Goal: Task Accomplishment & Management: Use online tool/utility

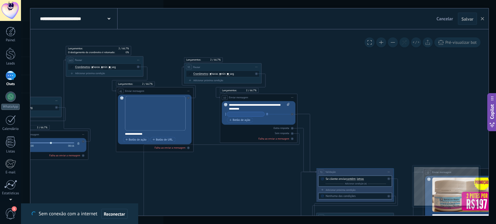
click at [394, 42] on button at bounding box center [393, 42] width 10 height 10
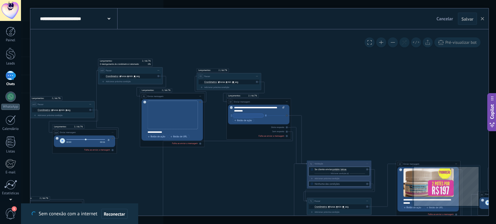
click at [392, 44] on button at bounding box center [393, 42] width 10 height 10
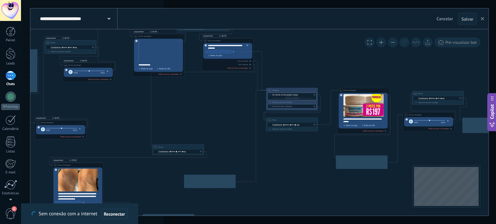
drag, startPoint x: 375, startPoint y: 112, endPoint x: 344, endPoint y: 46, distance: 73.1
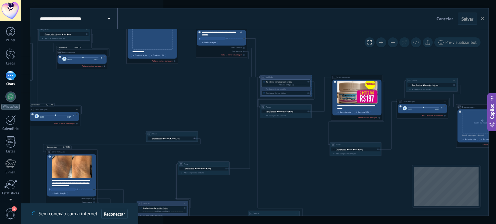
drag, startPoint x: 305, startPoint y: 50, endPoint x: 322, endPoint y: 31, distance: 26.0
click at [321, 26] on div "**********" at bounding box center [259, 112] width 458 height 208
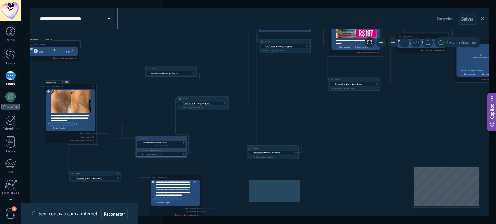
drag, startPoint x: 326, startPoint y: 106, endPoint x: 343, endPoint y: 133, distance: 32.1
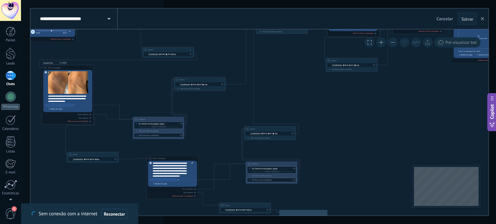
drag, startPoint x: 378, startPoint y: 140, endPoint x: 420, endPoint y: 80, distance: 73.3
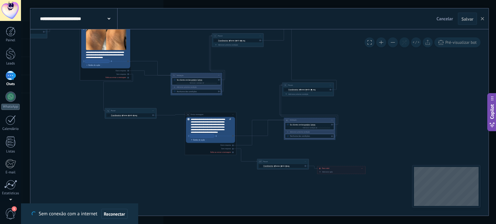
click at [384, 40] on button at bounding box center [381, 42] width 10 height 10
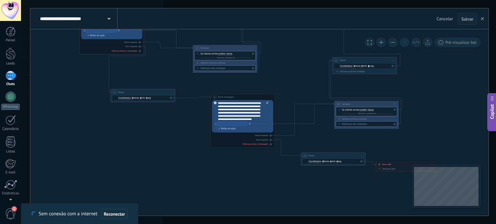
drag, startPoint x: 228, startPoint y: 94, endPoint x: 275, endPoint y: 75, distance: 50.6
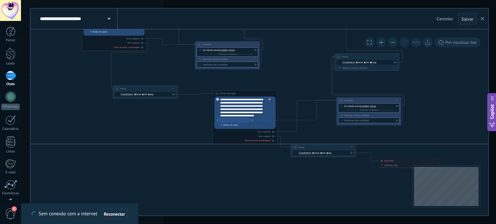
drag, startPoint x: 349, startPoint y: 151, endPoint x: 337, endPoint y: 146, distance: 13.1
click at [337, 146] on div "207 Pausar ****** Iniciar pré-visualização aqui [GEOGRAPHIC_DATA] Duplicar Excl…" at bounding box center [323, 147] width 64 height 6
click at [382, 160] on icon at bounding box center [382, 161] width 2 height 3
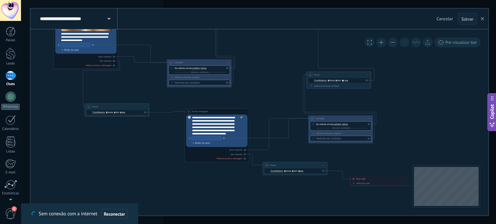
drag, startPoint x: 145, startPoint y: 134, endPoint x: 139, endPoint y: 143, distance: 10.1
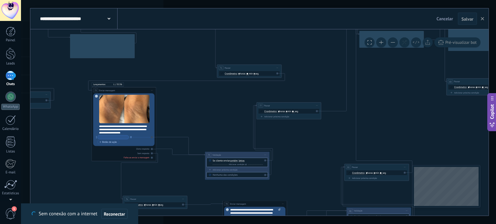
drag, startPoint x: 77, startPoint y: 144, endPoint x: 121, endPoint y: 125, distance: 48.0
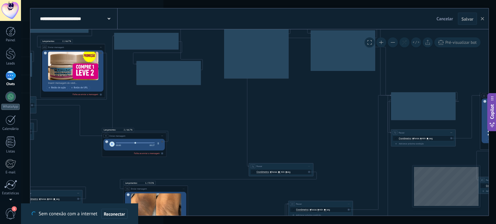
drag, startPoint x: 190, startPoint y: 100, endPoint x: 207, endPoint y: 167, distance: 68.9
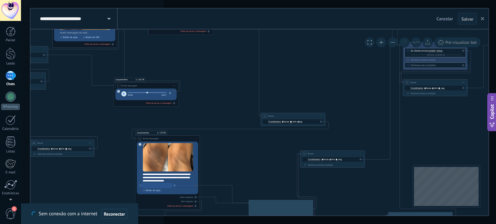
drag, startPoint x: 353, startPoint y: 152, endPoint x: 362, endPoint y: 76, distance: 76.1
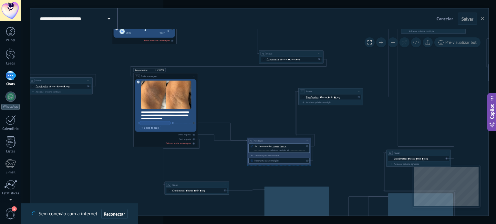
drag, startPoint x: 365, startPoint y: 103, endPoint x: 373, endPoint y: 53, distance: 50.8
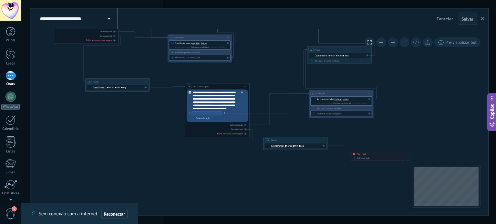
drag, startPoint x: 279, startPoint y: 69, endPoint x: 242, endPoint y: 64, distance: 37.2
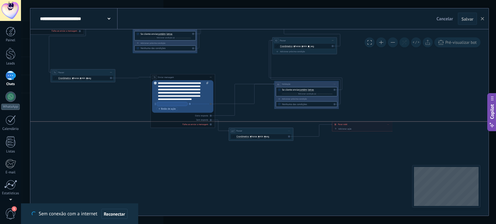
drag, startPoint x: 353, startPoint y: 145, endPoint x: 357, endPoint y: 134, distance: 11.6
click at [358, 127] on div "**********" at bounding box center [362, 125] width 60 height 6
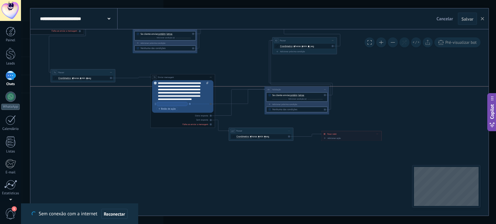
drag, startPoint x: 318, startPoint y: 83, endPoint x: 297, endPoint y: 85, distance: 20.8
click at [304, 89] on div "80 Validação ********* Iniciar pré-visualização aqui [GEOGRAPHIC_DATA] Duplicar…" at bounding box center [297, 89] width 64 height 6
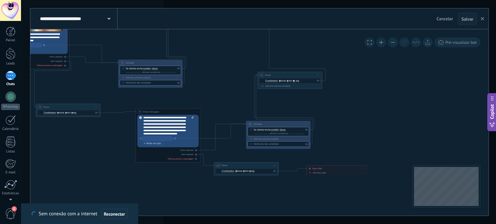
drag, startPoint x: 252, startPoint y: 118, endPoint x: 258, endPoint y: 113, distance: 8.2
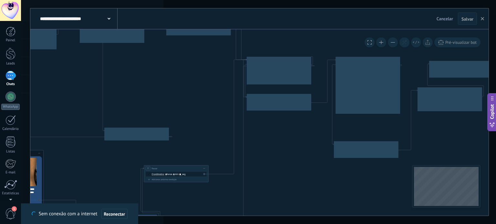
drag, startPoint x: 312, startPoint y: 50, endPoint x: 283, endPoint y: 194, distance: 146.5
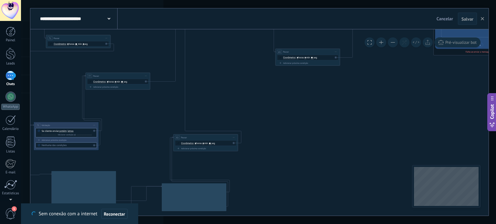
drag, startPoint x: 321, startPoint y: 175, endPoint x: 225, endPoint y: 63, distance: 147.6
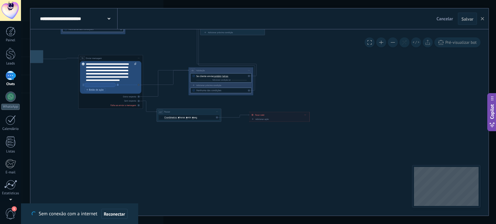
drag, startPoint x: 265, startPoint y: 105, endPoint x: 277, endPoint y: 66, distance: 41.0
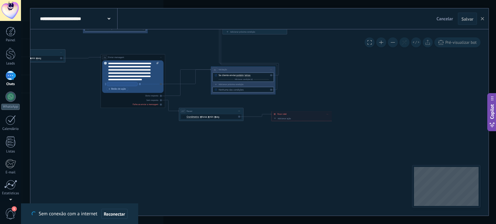
drag, startPoint x: 252, startPoint y: 151, endPoint x: 292, endPoint y: 152, distance: 40.3
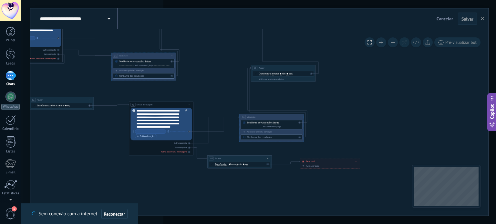
drag, startPoint x: 225, startPoint y: 96, endPoint x: 227, endPoint y: 144, distance: 48.1
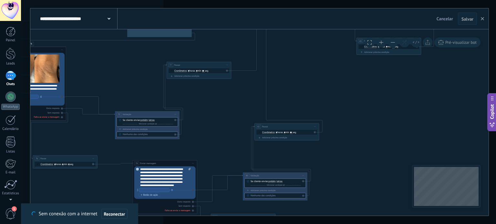
drag, startPoint x: 331, startPoint y: 162, endPoint x: 331, endPoint y: 168, distance: 5.8
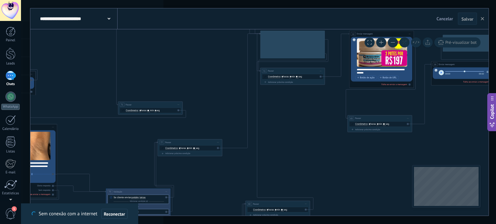
drag, startPoint x: 334, startPoint y: 93, endPoint x: 301, endPoint y: 187, distance: 99.2
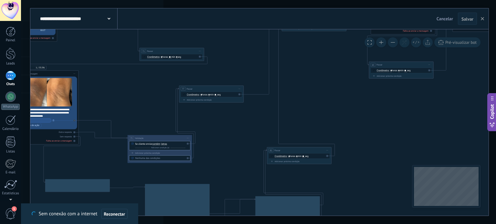
drag, startPoint x: 317, startPoint y: 159, endPoint x: 346, endPoint y: 92, distance: 73.9
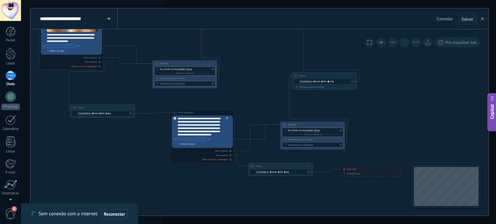
drag, startPoint x: 239, startPoint y: 143, endPoint x: 261, endPoint y: 76, distance: 71.1
click at [285, 173] on input "*" at bounding box center [285, 172] width 2 height 3
type input "*"
click at [271, 173] on input "*" at bounding box center [270, 172] width 2 height 3
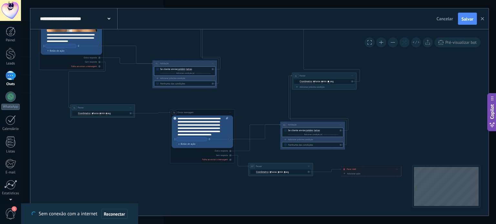
type input "*"
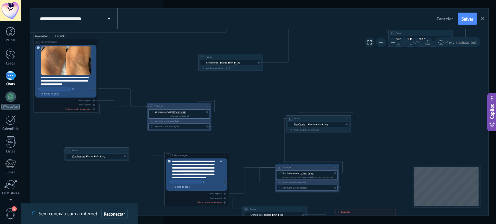
drag, startPoint x: 392, startPoint y: 145, endPoint x: 390, endPoint y: 161, distance: 16.3
click at [317, 125] on input "*" at bounding box center [316, 125] width 2 height 3
type input "*"
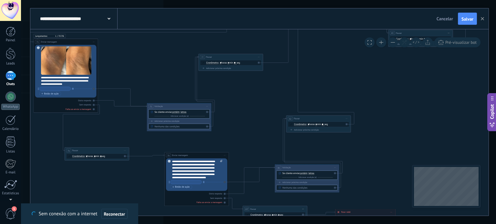
click at [308, 125] on input "*" at bounding box center [309, 125] width 2 height 3
type input "**"
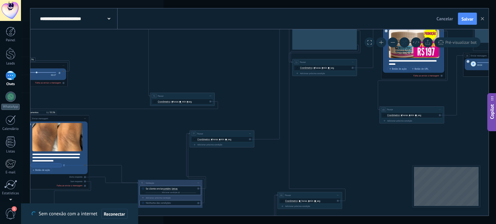
drag, startPoint x: 405, startPoint y: 119, endPoint x: 394, endPoint y: 166, distance: 48.1
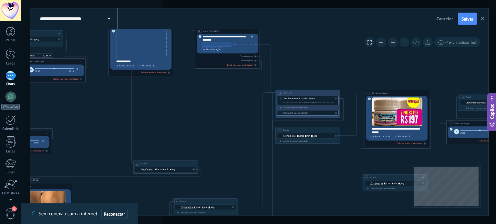
drag, startPoint x: 320, startPoint y: 152, endPoint x: 316, endPoint y: 177, distance: 25.2
click at [463, 22] on button "Salvar" at bounding box center [467, 19] width 19 height 12
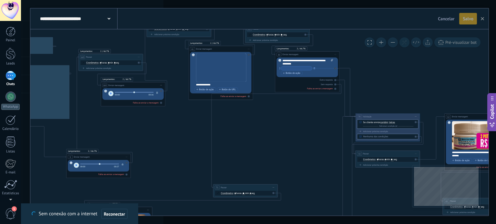
drag, startPoint x: 160, startPoint y: 102, endPoint x: 278, endPoint y: 131, distance: 122.0
